Goal: Information Seeking & Learning: Check status

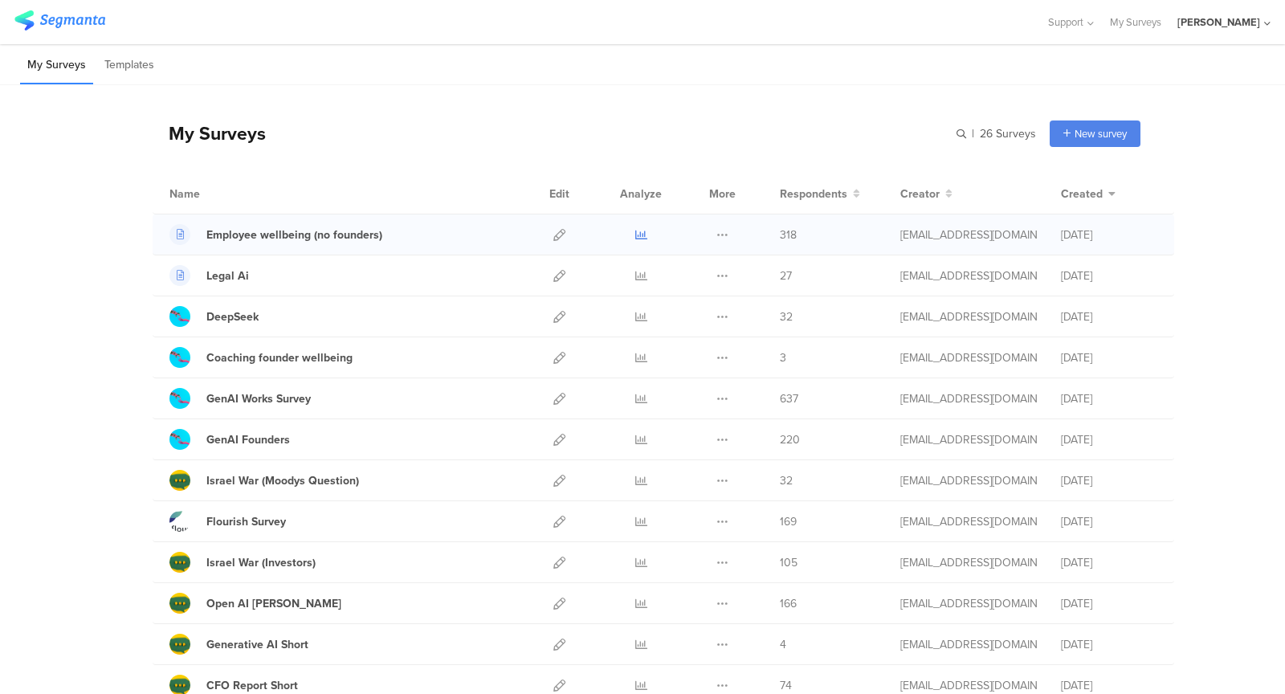
click at [643, 238] on icon at bounding box center [641, 235] width 12 height 12
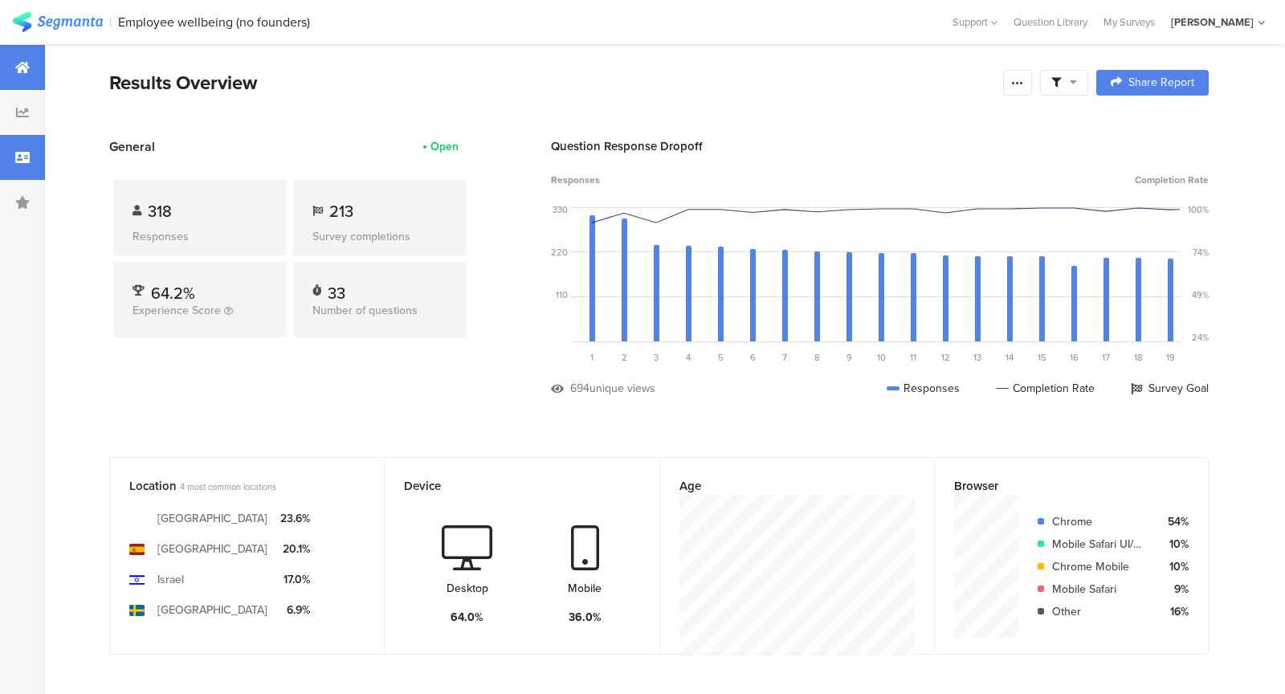
click at [22, 153] on icon at bounding box center [22, 157] width 14 height 13
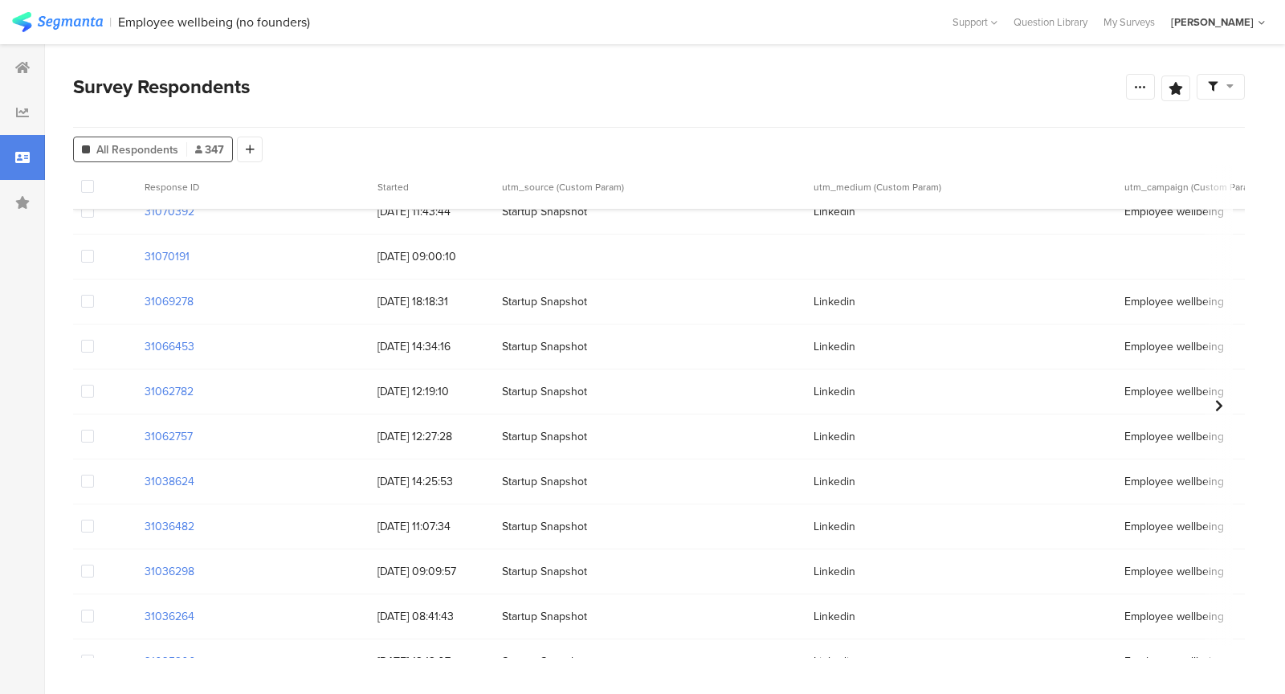
scroll to position [719, 1]
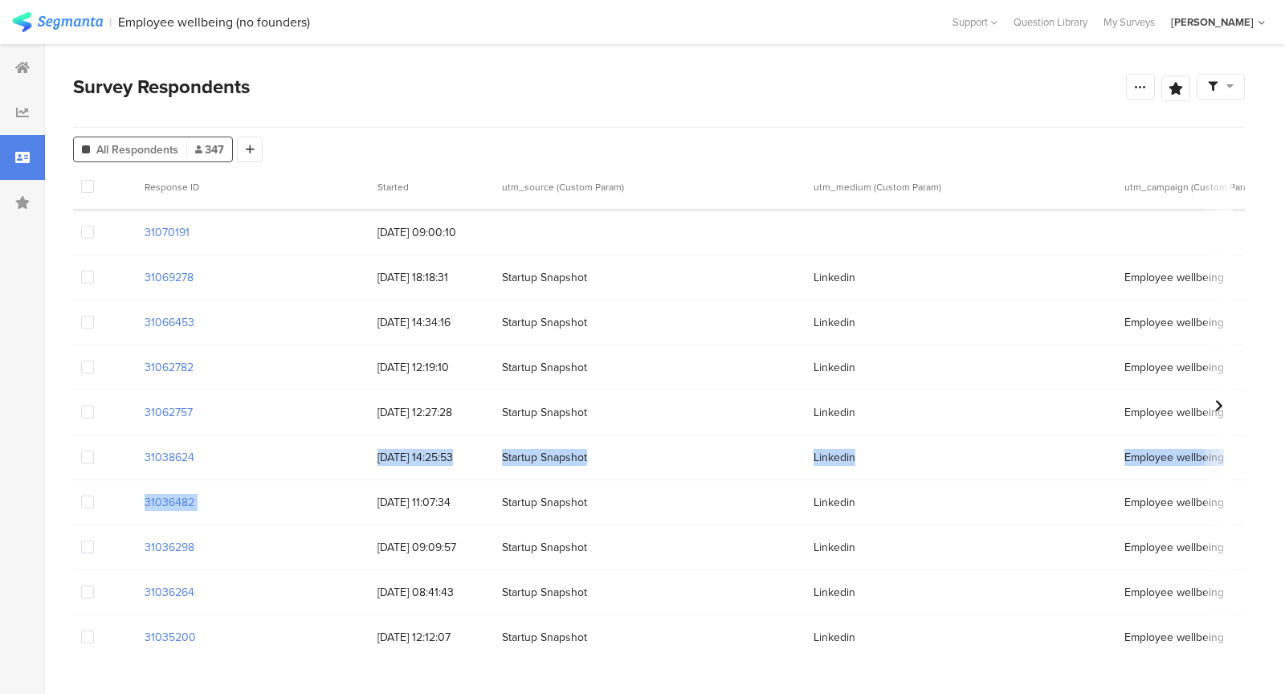
drag, startPoint x: 376, startPoint y: 463, endPoint x: 388, endPoint y: 481, distance: 21.4
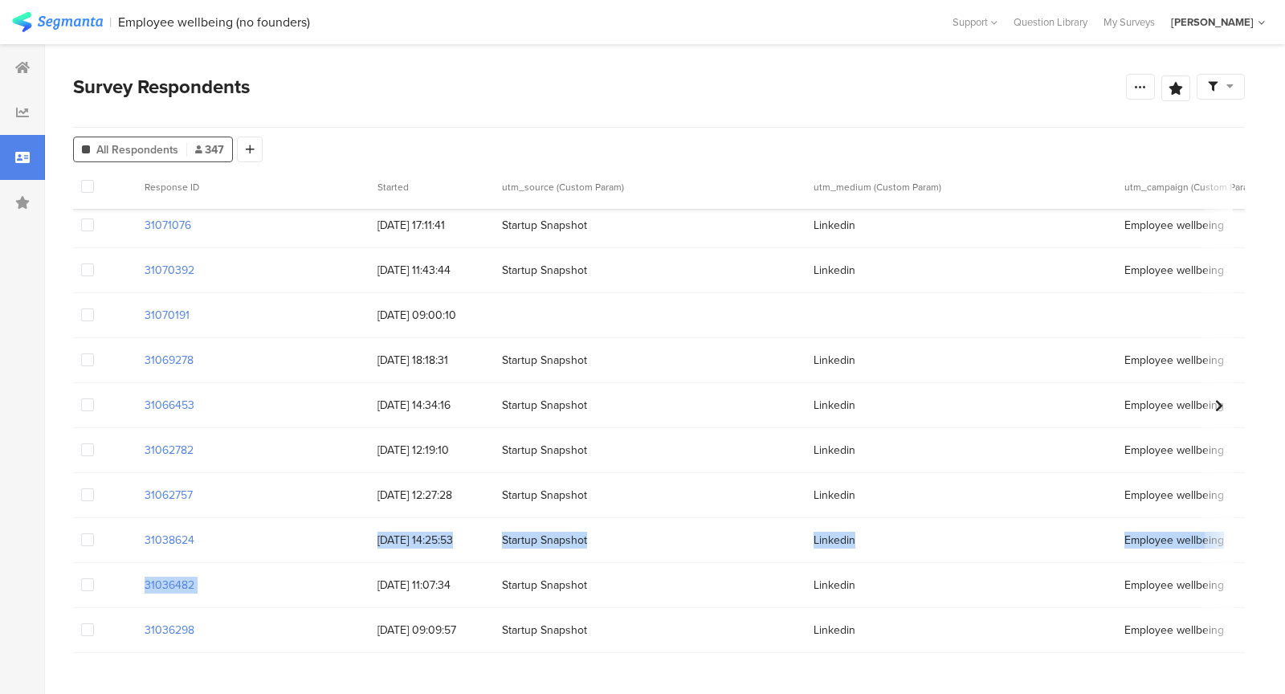
scroll to position [632, 1]
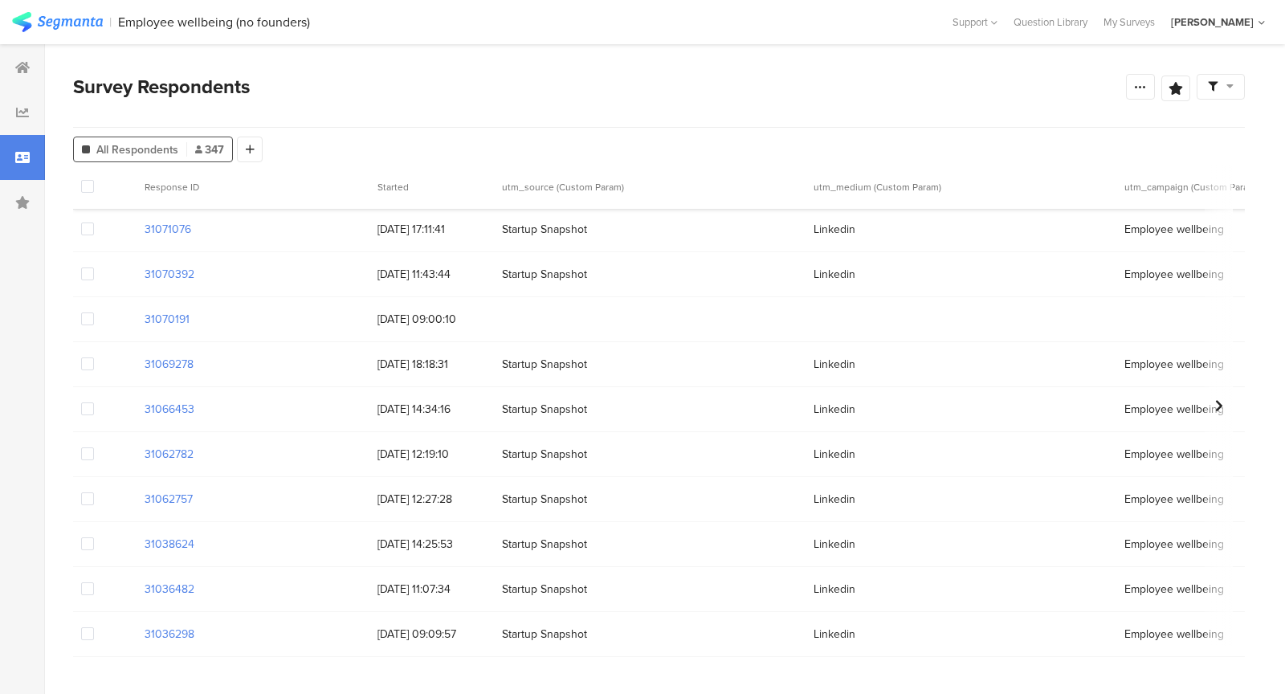
drag, startPoint x: 371, startPoint y: 465, endPoint x: 390, endPoint y: 481, distance: 25.1
click at [387, 470] on div "19/08/2025 12:19:10" at bounding box center [431, 454] width 124 height 33
drag, startPoint x: 398, startPoint y: 499, endPoint x: 383, endPoint y: 456, distance: 45.2
click at [383, 456] on span "19/08/2025 12:19:10" at bounding box center [431, 454] width 108 height 17
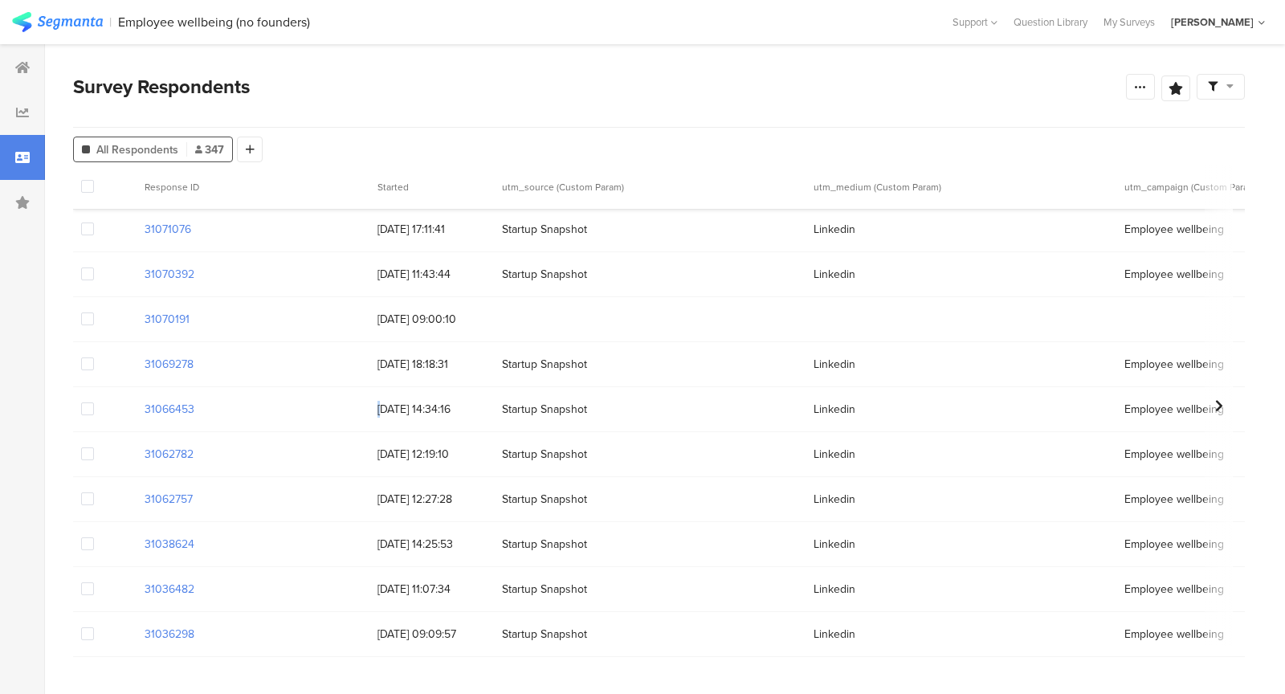
drag, startPoint x: 386, startPoint y: 406, endPoint x: 442, endPoint y: 393, distance: 57.8
click at [443, 394] on div "20/08/2025 14:34:16" at bounding box center [431, 409] width 124 height 33
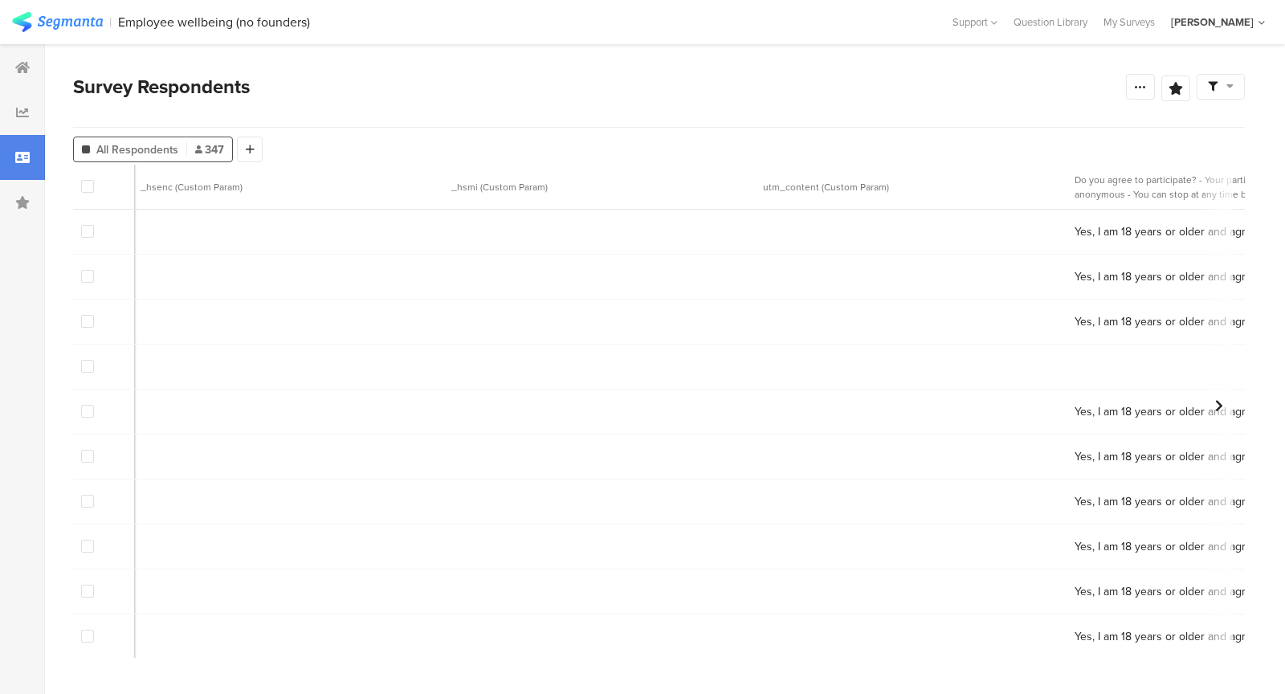
scroll to position [0, 1301]
